Goal: Task Accomplishment & Management: Use online tool/utility

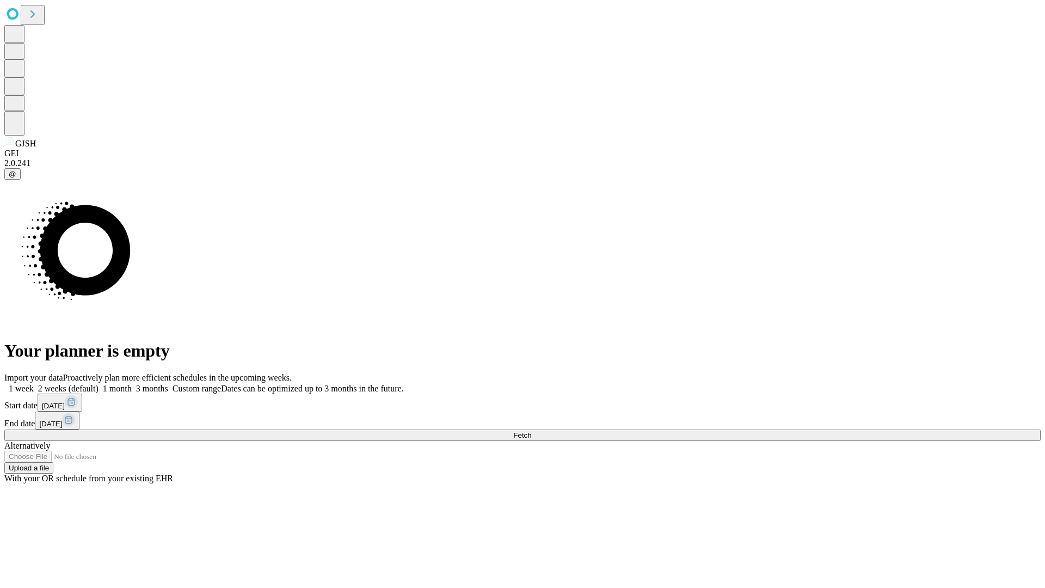
click at [531, 431] on span "Fetch" at bounding box center [522, 435] width 18 height 8
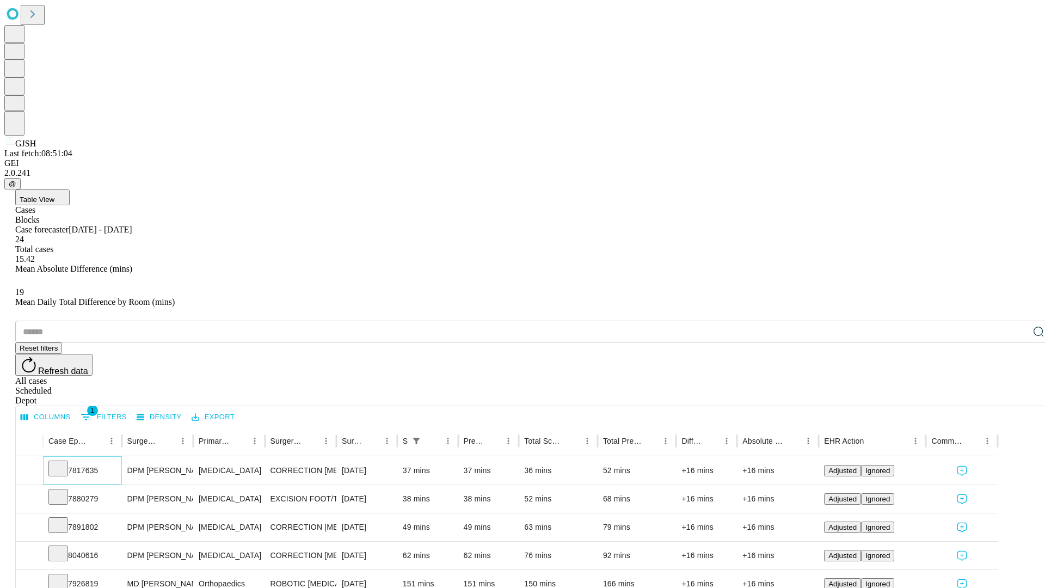
click at [64, 462] on icon at bounding box center [58, 467] width 11 height 11
